Goal: Information Seeking & Learning: Check status

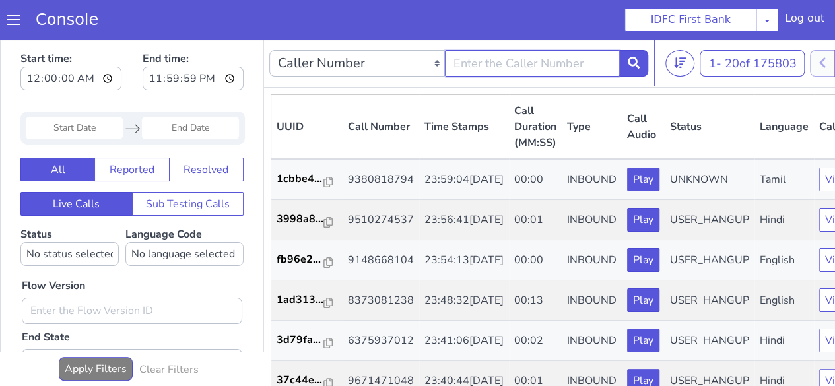
type input "9834569605"
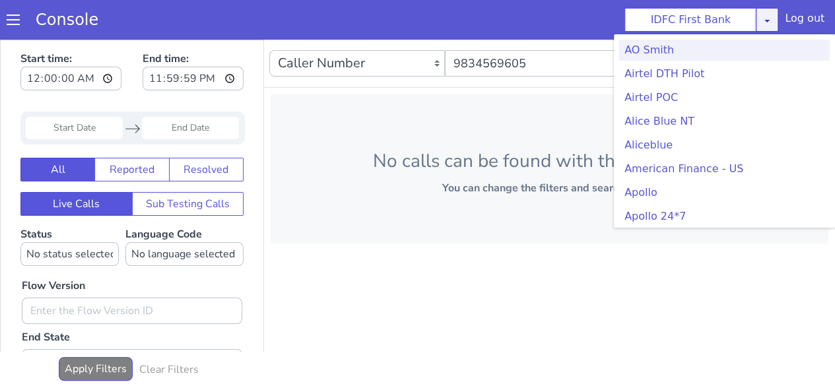
click at [768, 24] on icon at bounding box center [772, 29] width 11 height 11
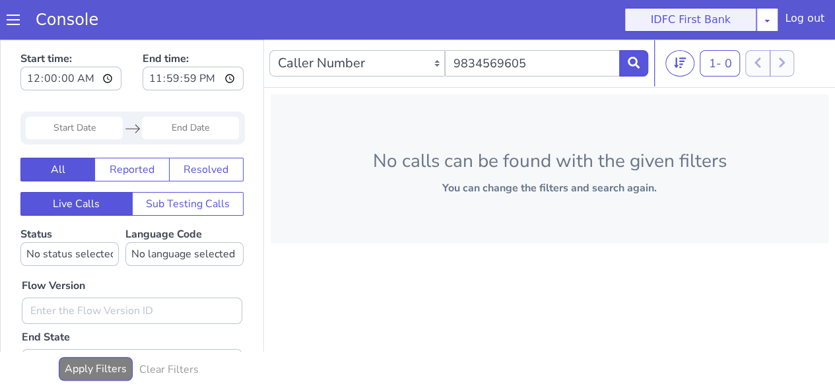
click at [702, 24] on button "IDFC First Bank" at bounding box center [695, 28] width 133 height 28
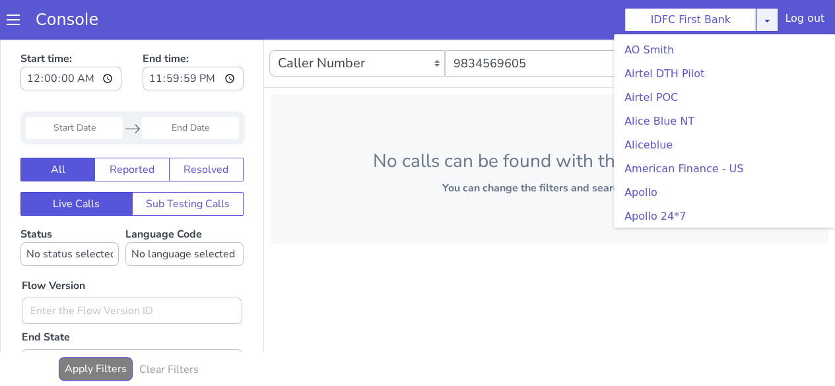
click at [764, 14] on link at bounding box center [767, 20] width 22 height 24
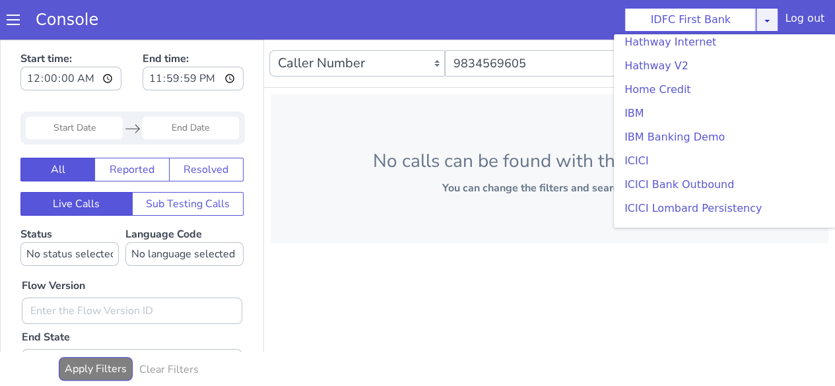
scroll to position [1453, 0]
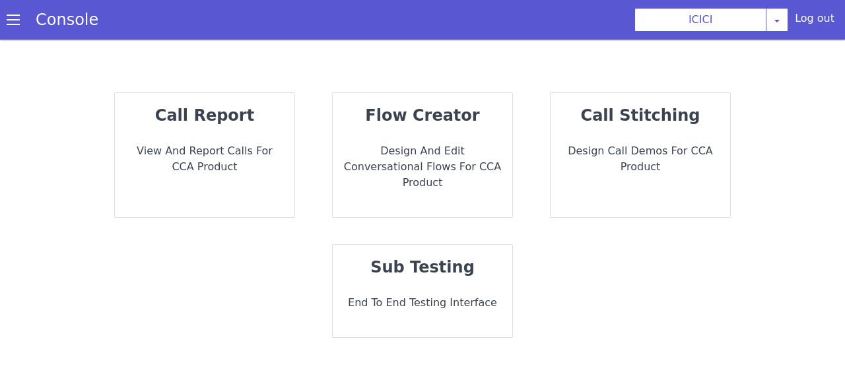
click at [242, 151] on p "View and report calls for CCA Product" at bounding box center [204, 159] width 158 height 32
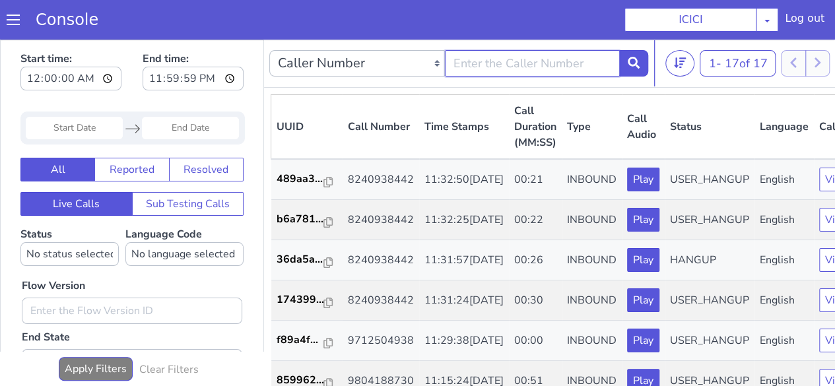
click at [507, 62] on input "text" at bounding box center [533, 63] width 176 height 26
click at [489, 69] on input "9834456" at bounding box center [533, 63] width 176 height 26
click at [499, 60] on input "983456" at bounding box center [533, 63] width 176 height 26
type input "9834569605"
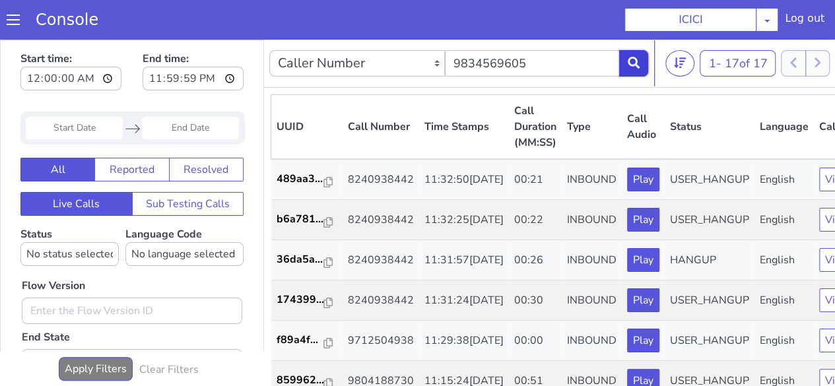
click at [632, 71] on button at bounding box center [633, 63] width 29 height 26
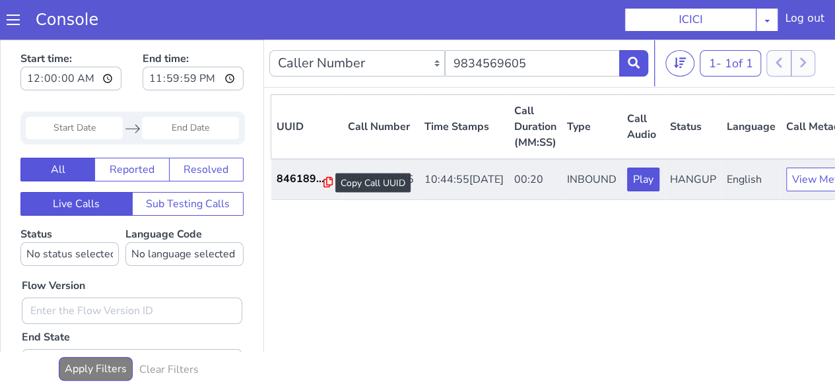
click at [324, 184] on icon at bounding box center [328, 182] width 9 height 11
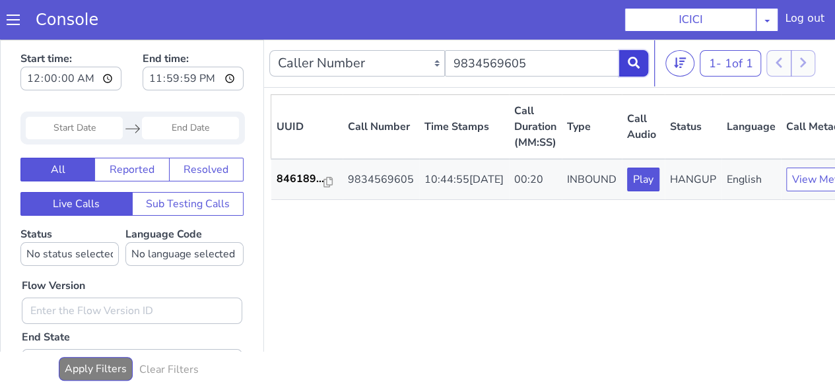
click at [629, 69] on button at bounding box center [633, 63] width 29 height 26
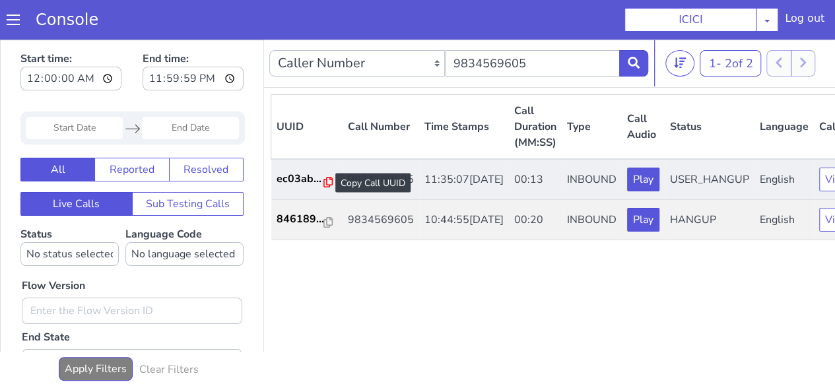
click at [328, 184] on icon at bounding box center [328, 182] width 9 height 11
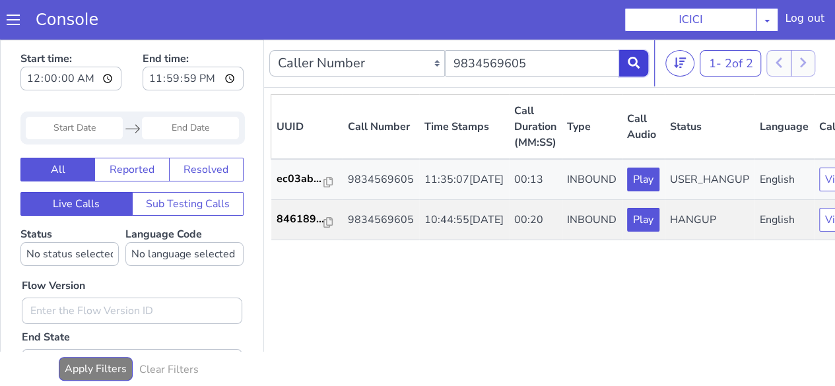
click at [646, 69] on button at bounding box center [633, 63] width 29 height 26
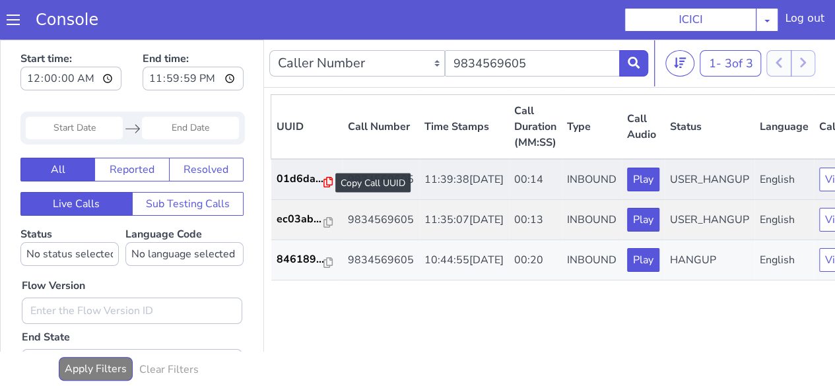
click at [329, 182] on icon at bounding box center [328, 182] width 9 height 11
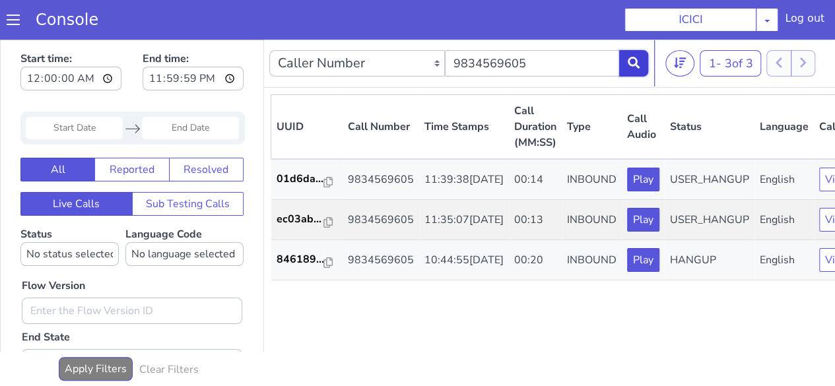
click at [633, 62] on icon at bounding box center [634, 63] width 12 height 12
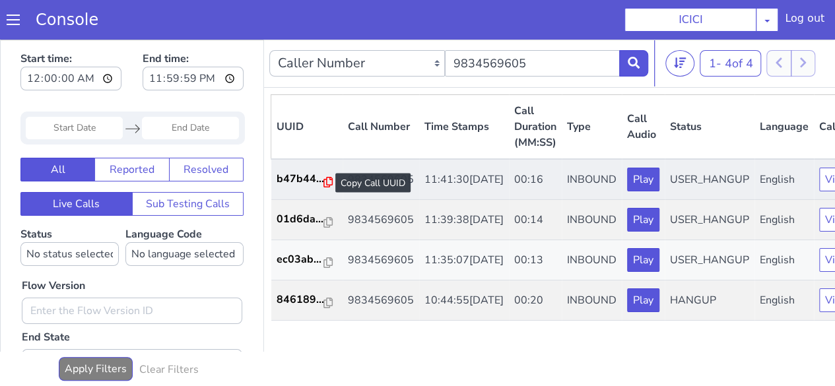
click at [324, 186] on icon at bounding box center [328, 182] width 9 height 11
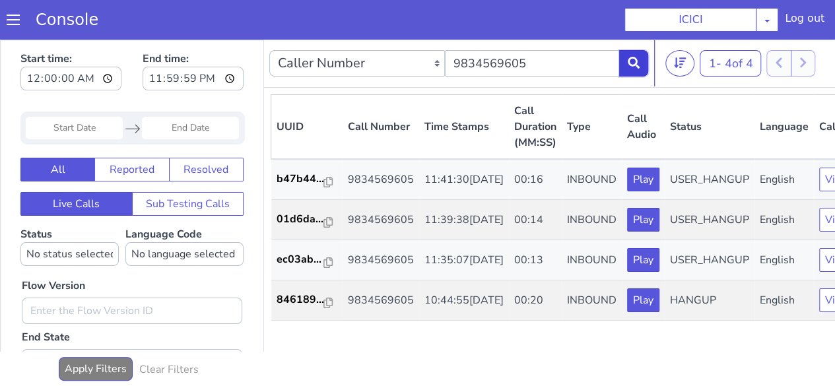
click at [633, 68] on icon at bounding box center [634, 63] width 12 height 12
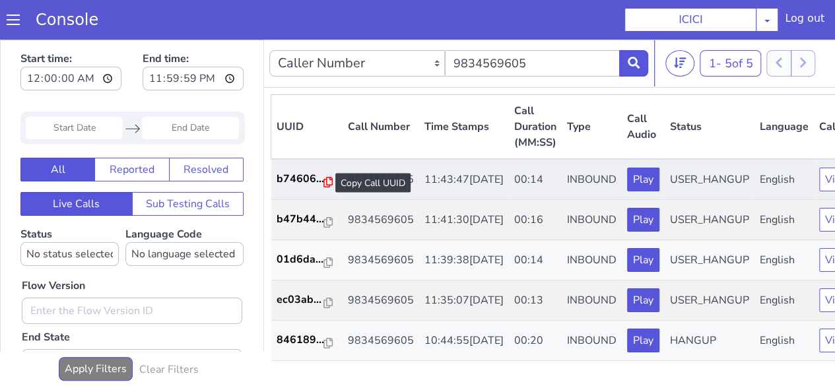
click at [325, 185] on icon at bounding box center [328, 182] width 9 height 11
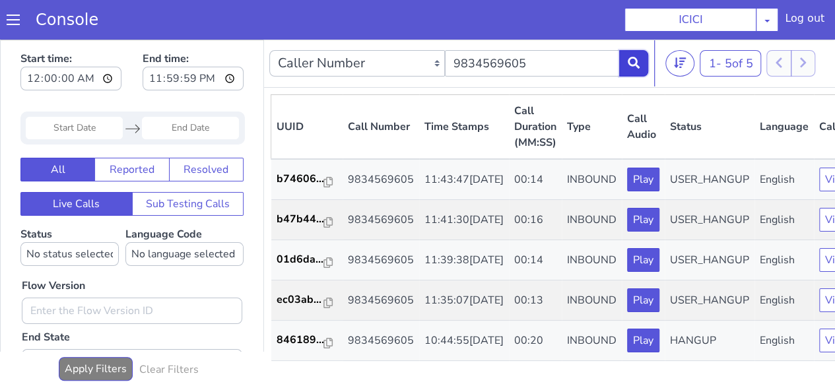
click at [629, 64] on icon at bounding box center [634, 63] width 12 height 12
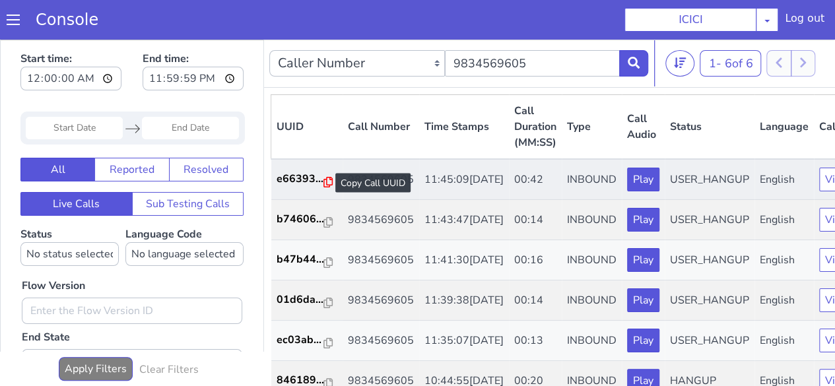
click at [324, 182] on icon at bounding box center [328, 182] width 9 height 11
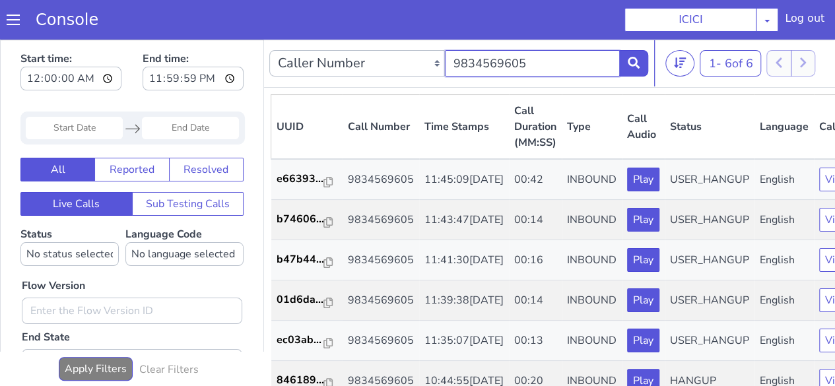
click at [556, 67] on input "9834569605" at bounding box center [533, 63] width 176 height 26
click at [639, 64] on icon at bounding box center [634, 63] width 12 height 12
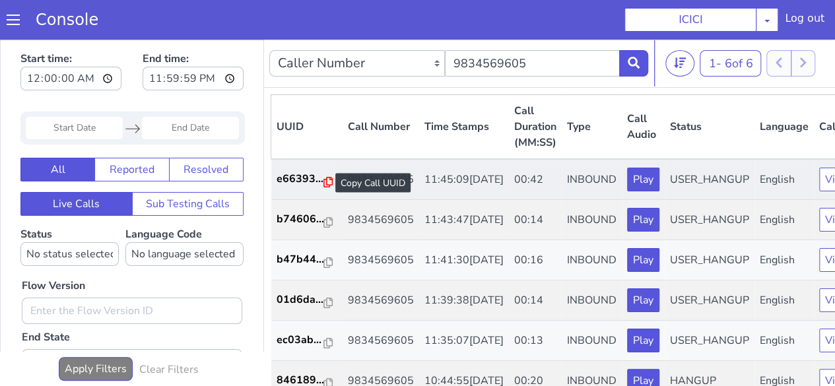
click at [325, 183] on icon at bounding box center [328, 182] width 9 height 11
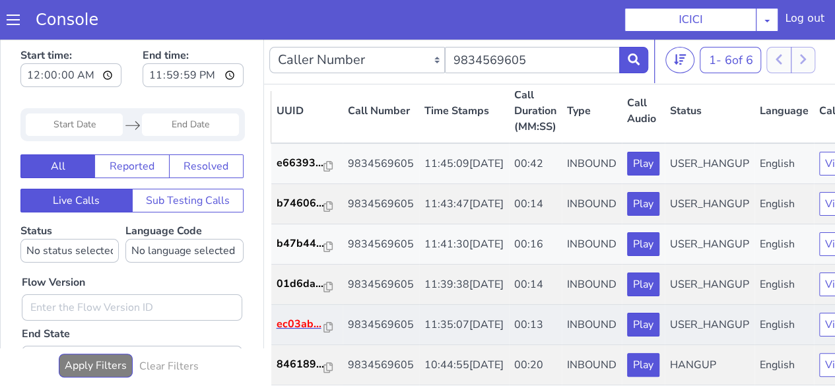
scroll to position [9, 0]
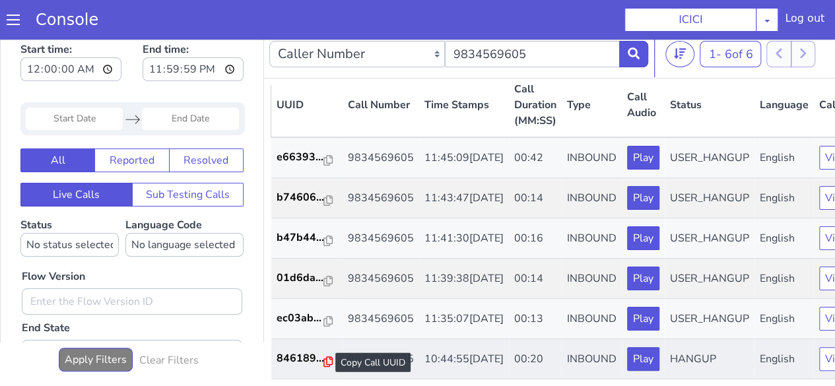
click at [324, 357] on icon at bounding box center [328, 362] width 9 height 11
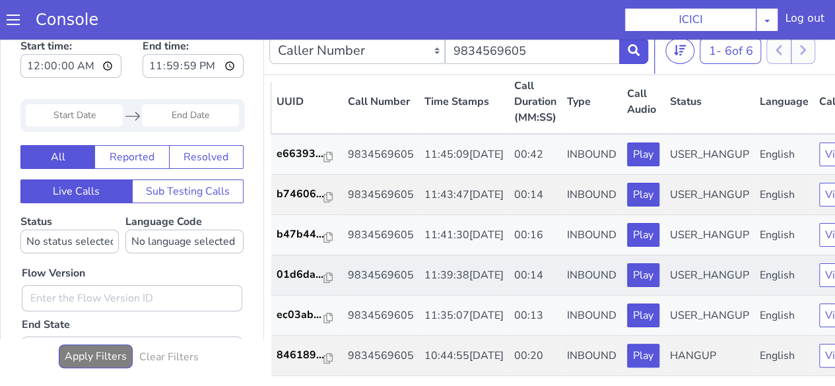
scroll to position [153, 0]
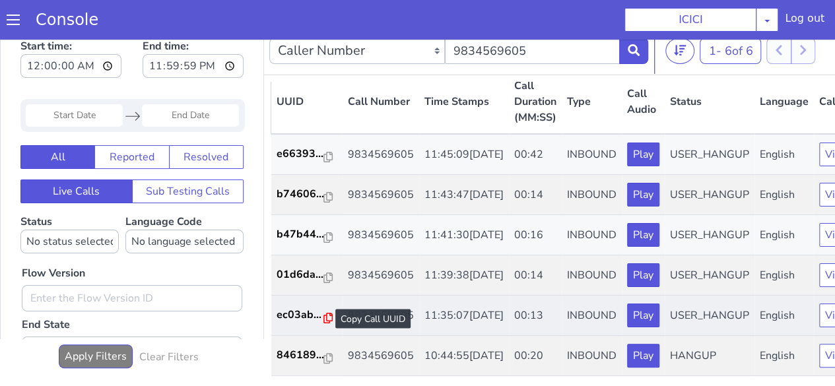
click at [324, 313] on icon at bounding box center [328, 318] width 9 height 11
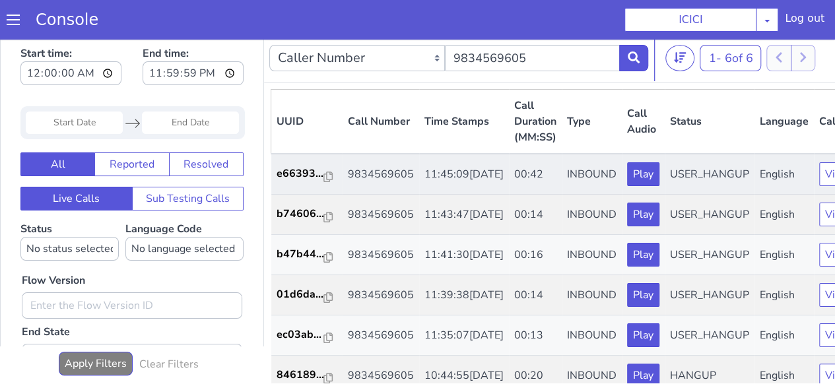
scroll to position [0, 0]
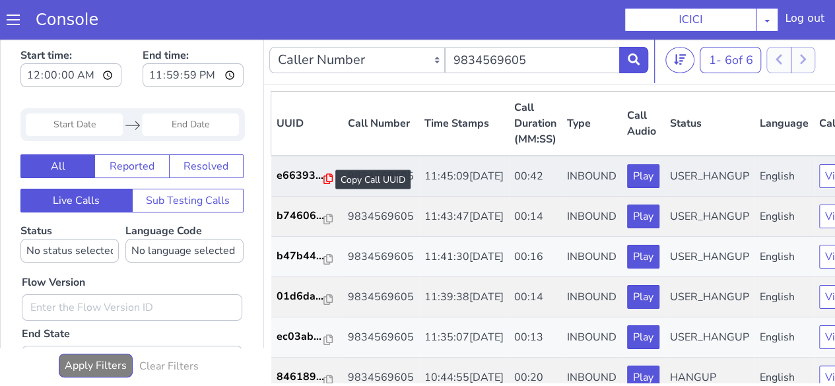
click at [325, 176] on icon at bounding box center [328, 179] width 9 height 11
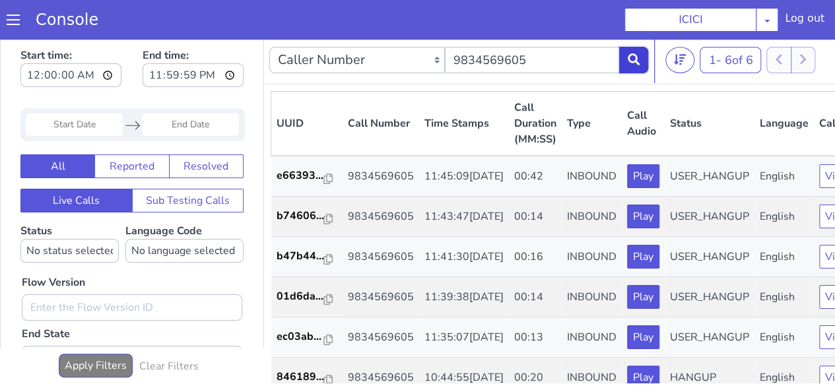
click at [625, 60] on button at bounding box center [633, 60] width 29 height 26
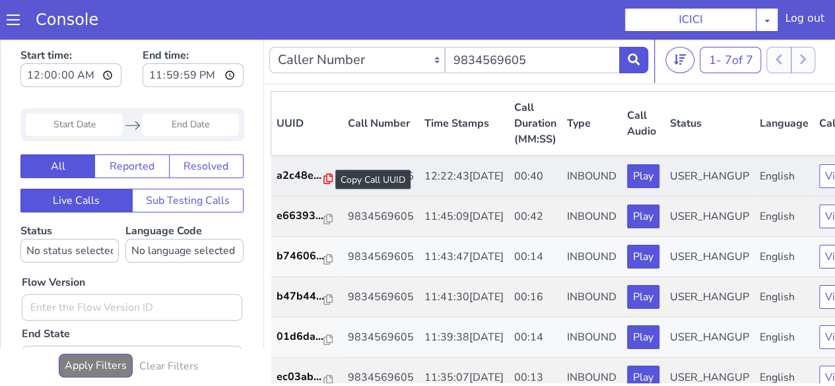
click at [328, 180] on icon at bounding box center [328, 179] width 9 height 11
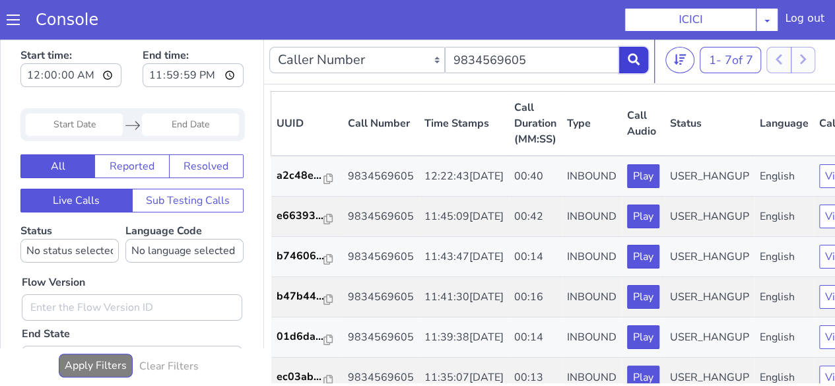
click at [640, 55] on button at bounding box center [633, 60] width 29 height 26
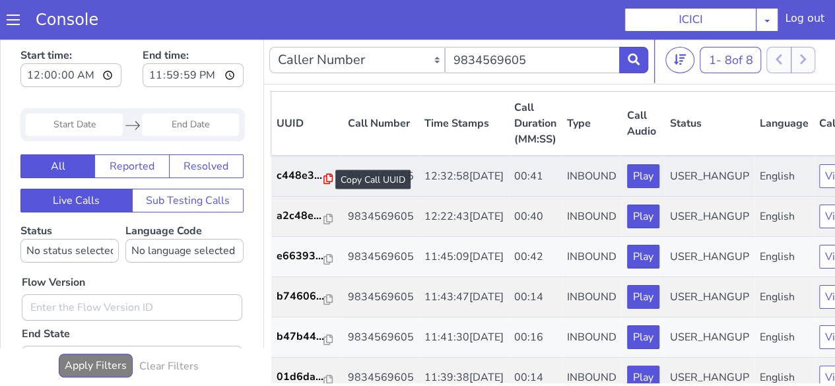
click at [325, 178] on icon at bounding box center [328, 179] width 9 height 11
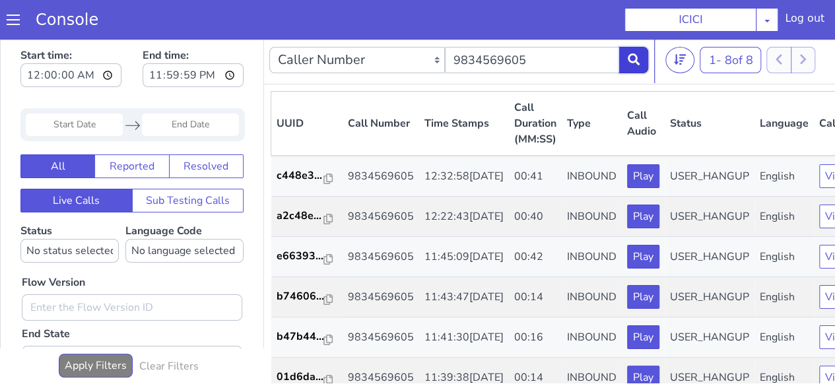
click at [627, 63] on button at bounding box center [633, 60] width 29 height 26
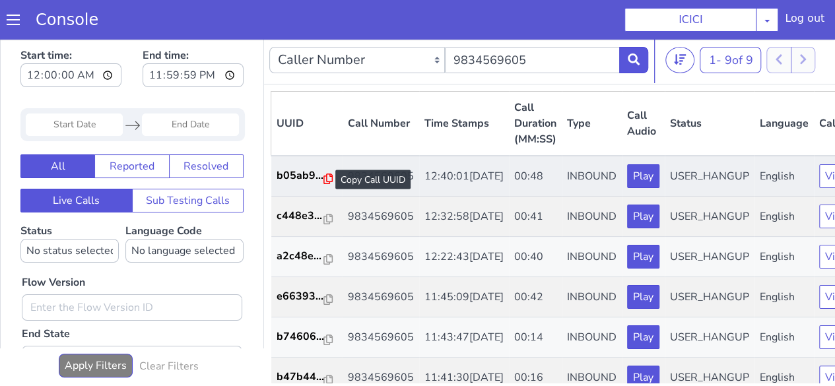
click at [324, 182] on icon at bounding box center [328, 179] width 9 height 11
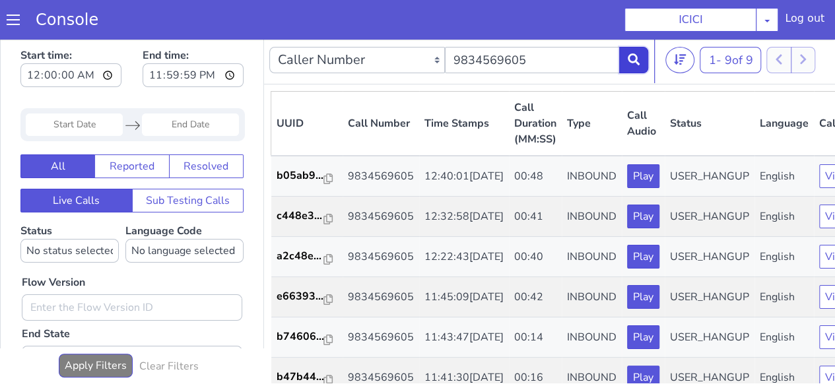
click at [625, 50] on button at bounding box center [633, 60] width 29 height 26
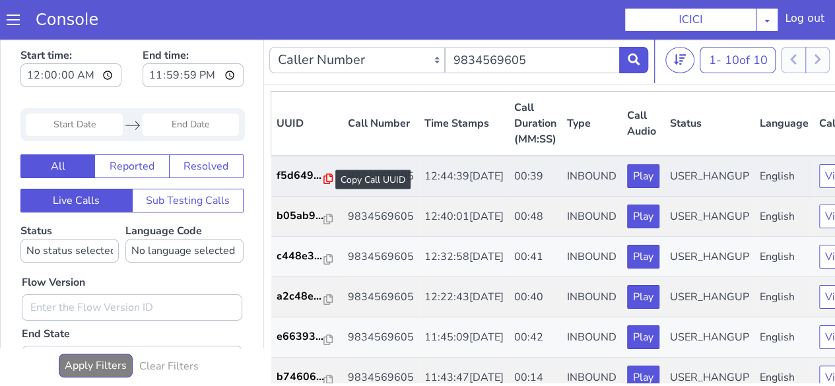
click at [327, 176] on icon at bounding box center [328, 179] width 9 height 11
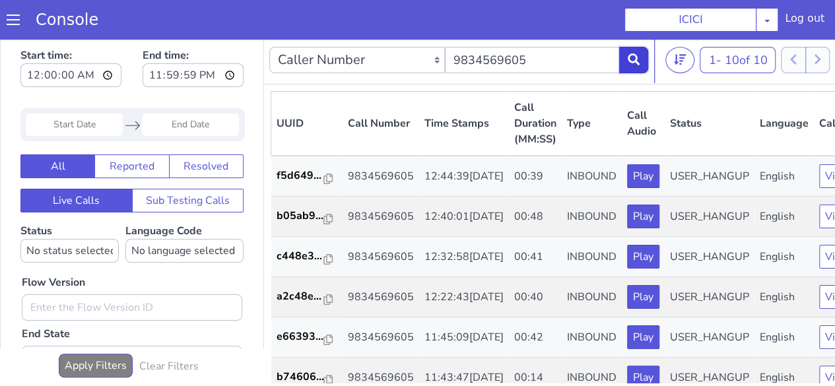
click at [630, 61] on icon at bounding box center [634, 59] width 12 height 12
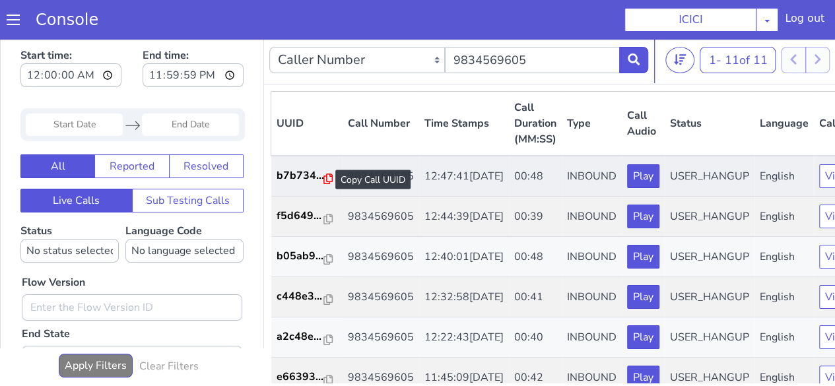
click at [326, 176] on icon at bounding box center [328, 179] width 9 height 11
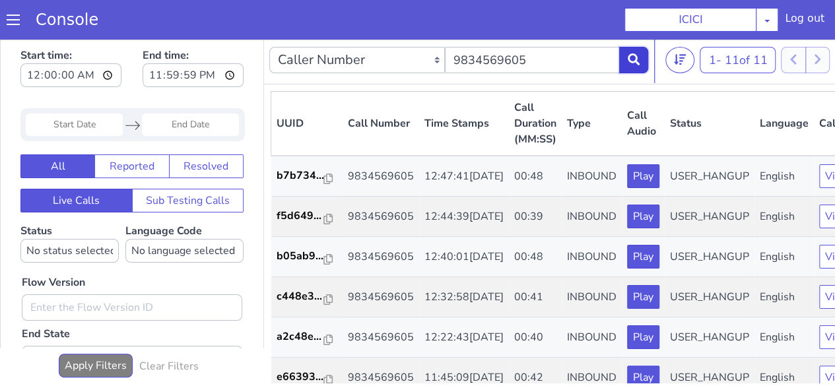
click at [636, 66] on button at bounding box center [633, 60] width 29 height 26
click at [652, 59] on nav "Caller Number Call UUID Custom Parameter 9834569605 1 - 13 of 13 20 50 100" at bounding box center [589, 60] width 651 height 48
click at [642, 59] on button at bounding box center [633, 60] width 29 height 26
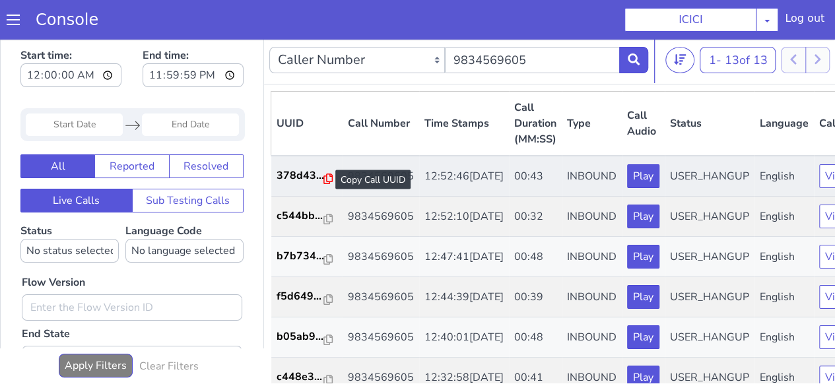
click at [325, 176] on icon at bounding box center [328, 179] width 9 height 11
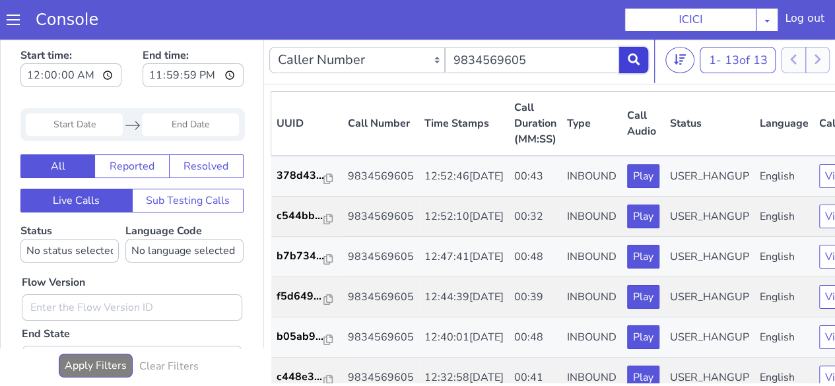
click at [638, 62] on icon at bounding box center [634, 59] width 12 height 12
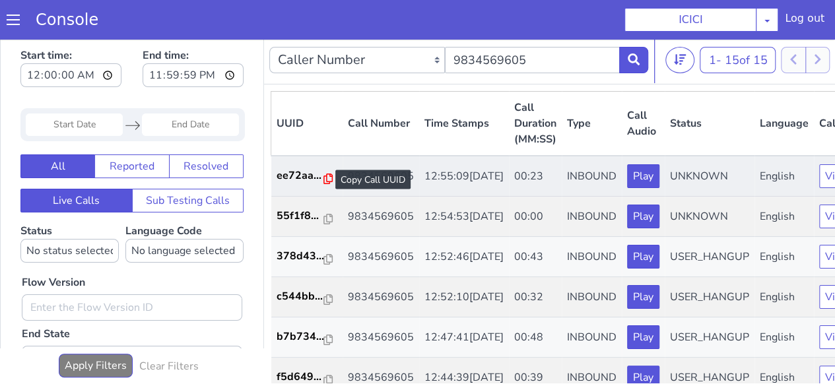
click at [327, 179] on icon at bounding box center [328, 179] width 9 height 11
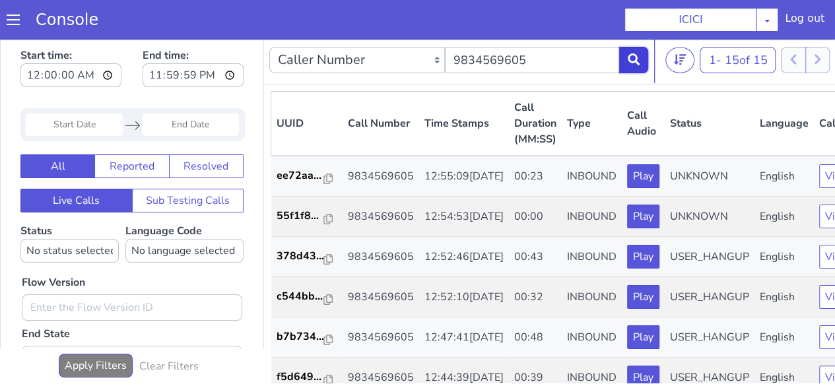
click at [642, 61] on button at bounding box center [633, 60] width 29 height 26
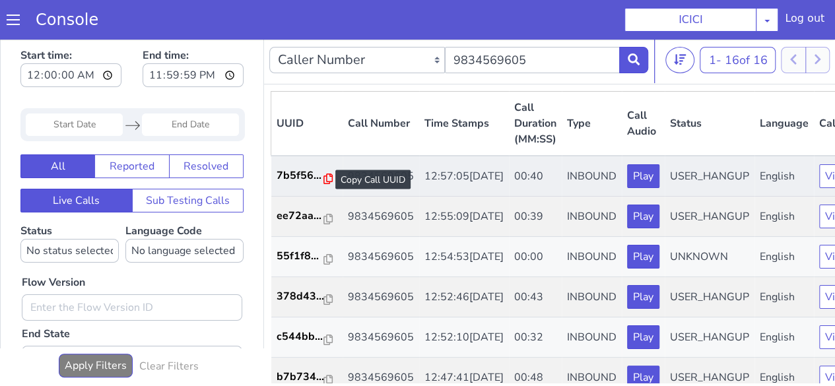
click at [325, 180] on icon at bounding box center [328, 179] width 9 height 11
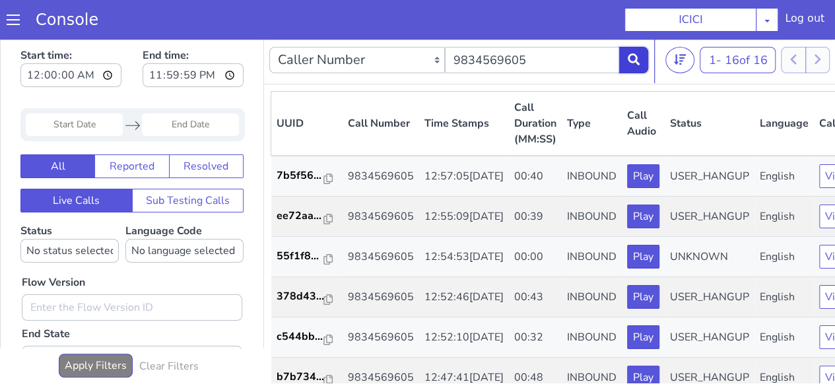
click at [629, 63] on icon at bounding box center [634, 59] width 12 height 12
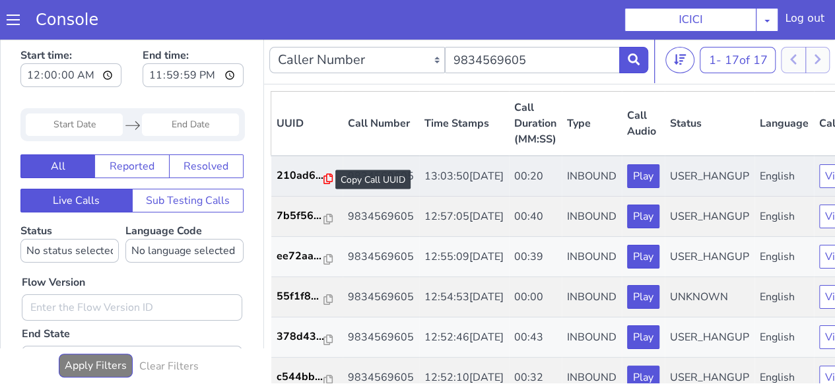
click at [328, 182] on icon at bounding box center [328, 179] width 9 height 11
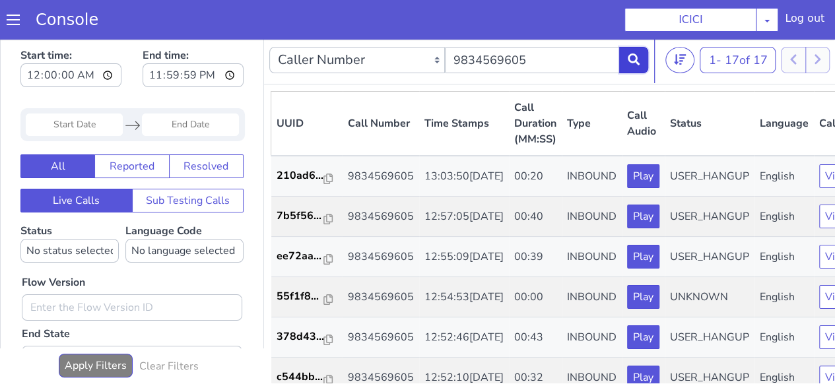
click at [630, 59] on icon at bounding box center [634, 59] width 12 height 12
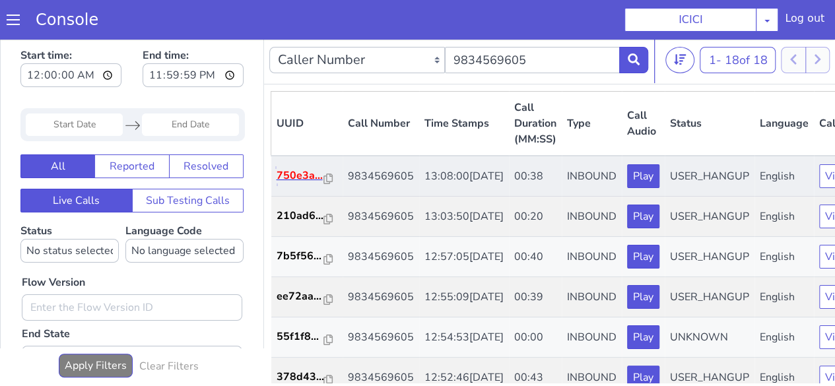
click at [292, 184] on p "750e3a..." at bounding box center [301, 176] width 48 height 16
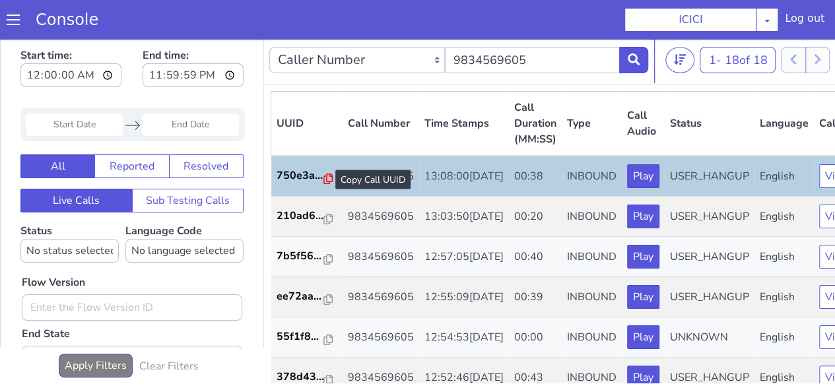
click at [325, 181] on icon at bounding box center [328, 179] width 9 height 11
